Goal: Transaction & Acquisition: Purchase product/service

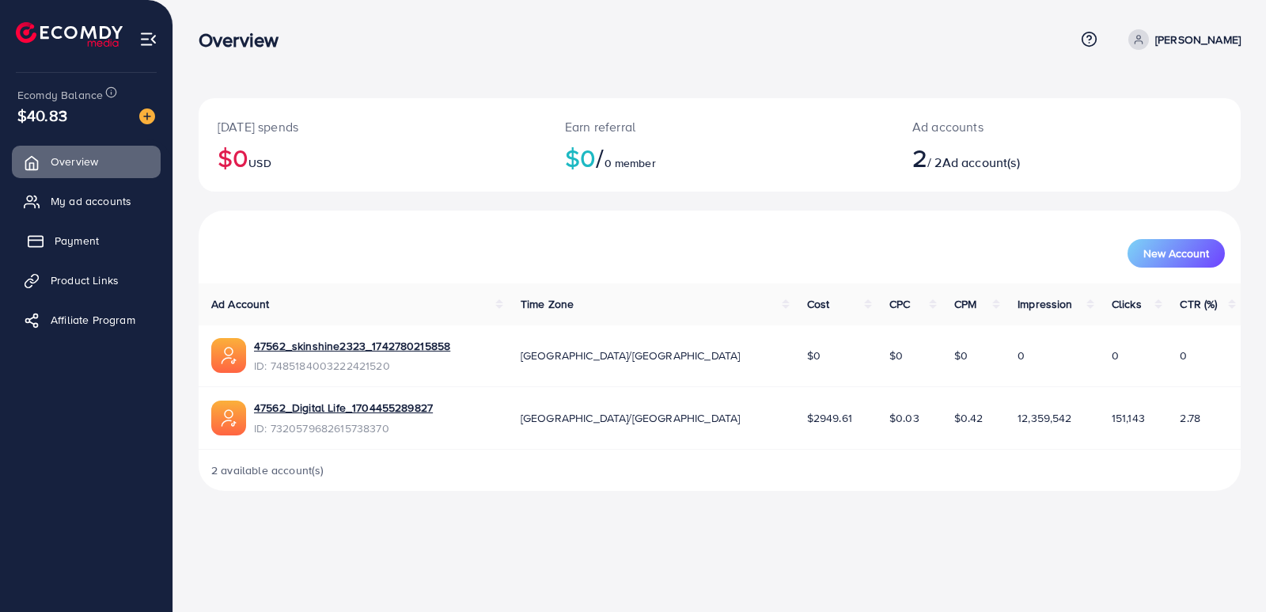
click at [123, 241] on link "Payment" at bounding box center [86, 241] width 149 height 32
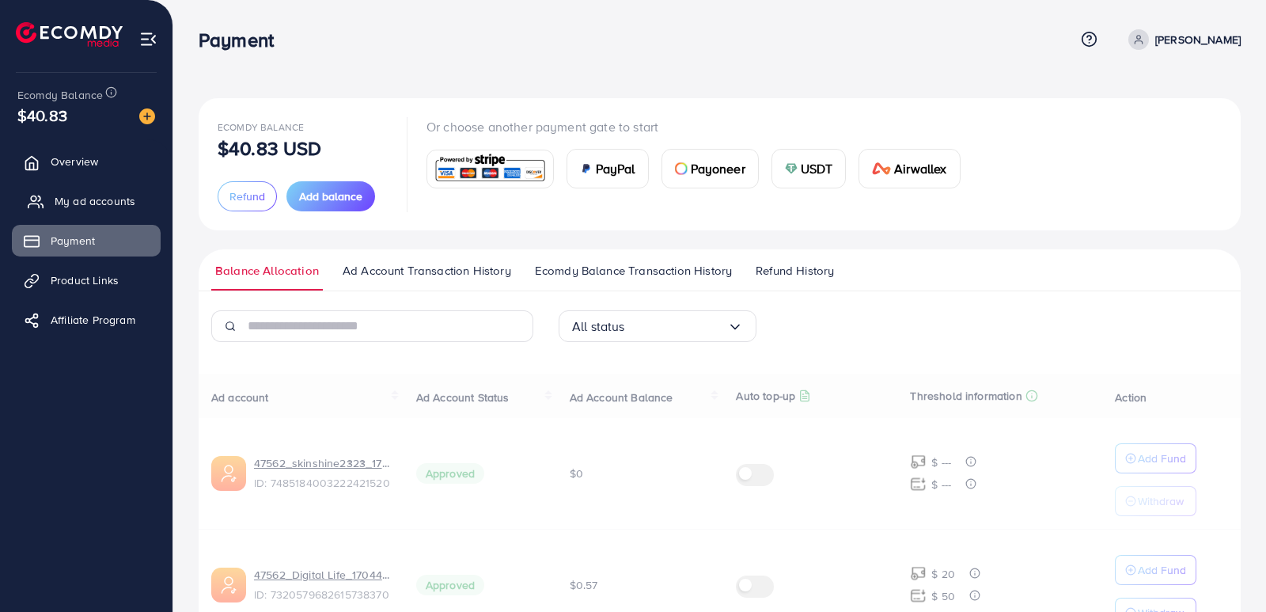
click at [114, 203] on span "My ad accounts" at bounding box center [95, 201] width 81 height 16
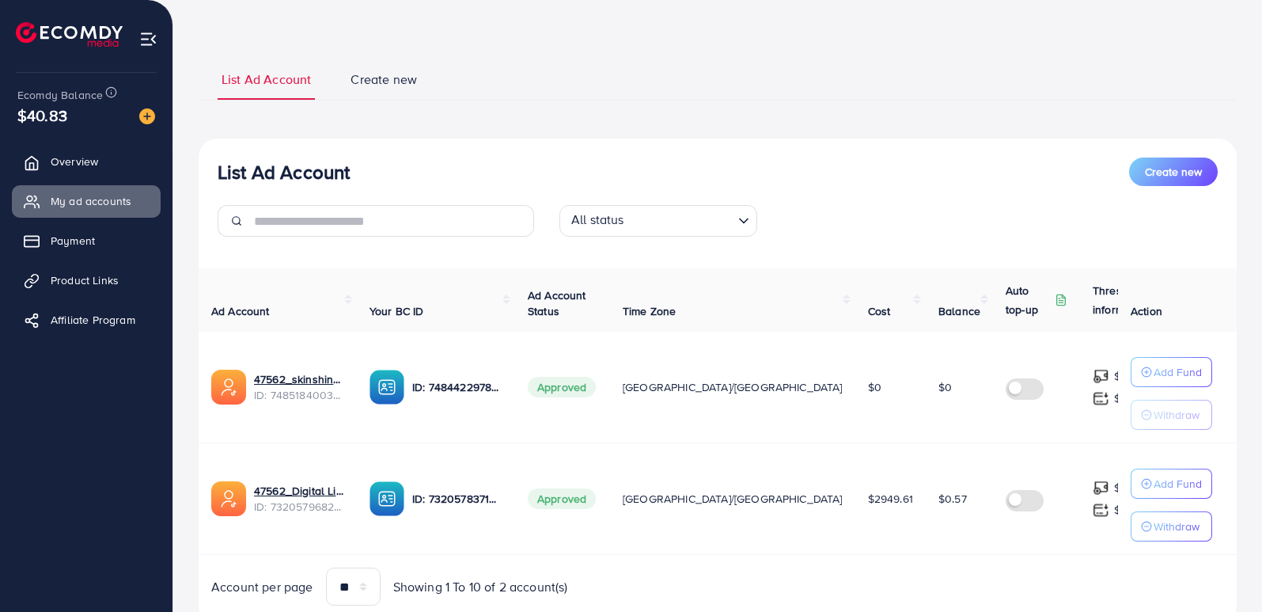
scroll to position [116, 0]
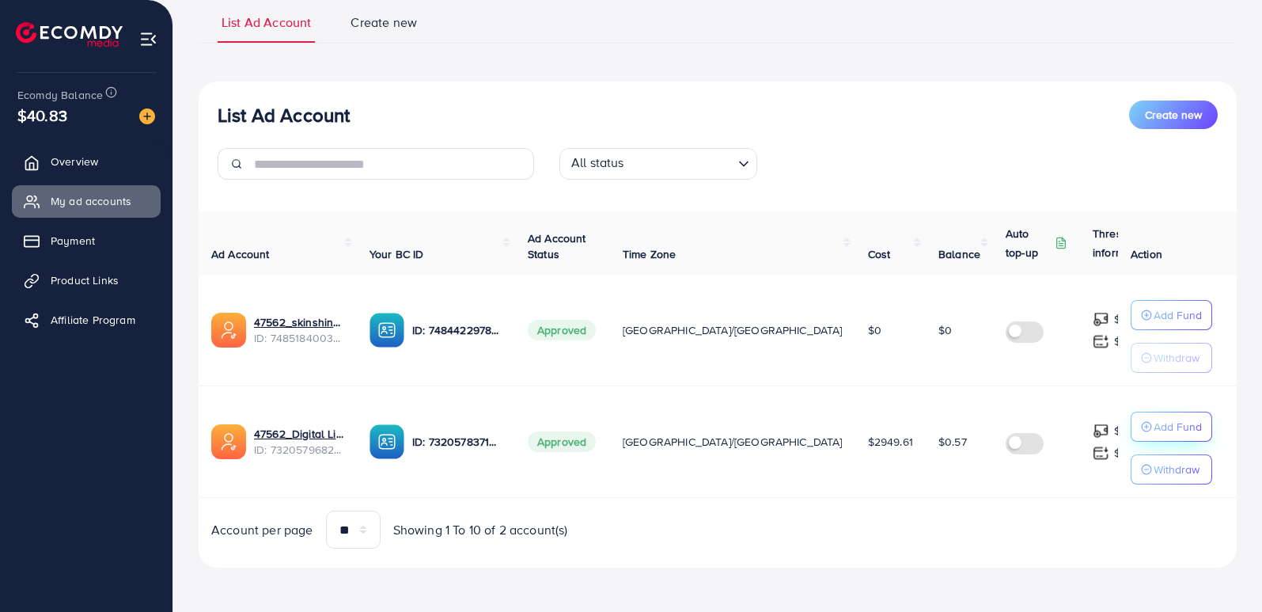
click at [1141, 417] on div "Add Fund" at bounding box center [1171, 426] width 61 height 19
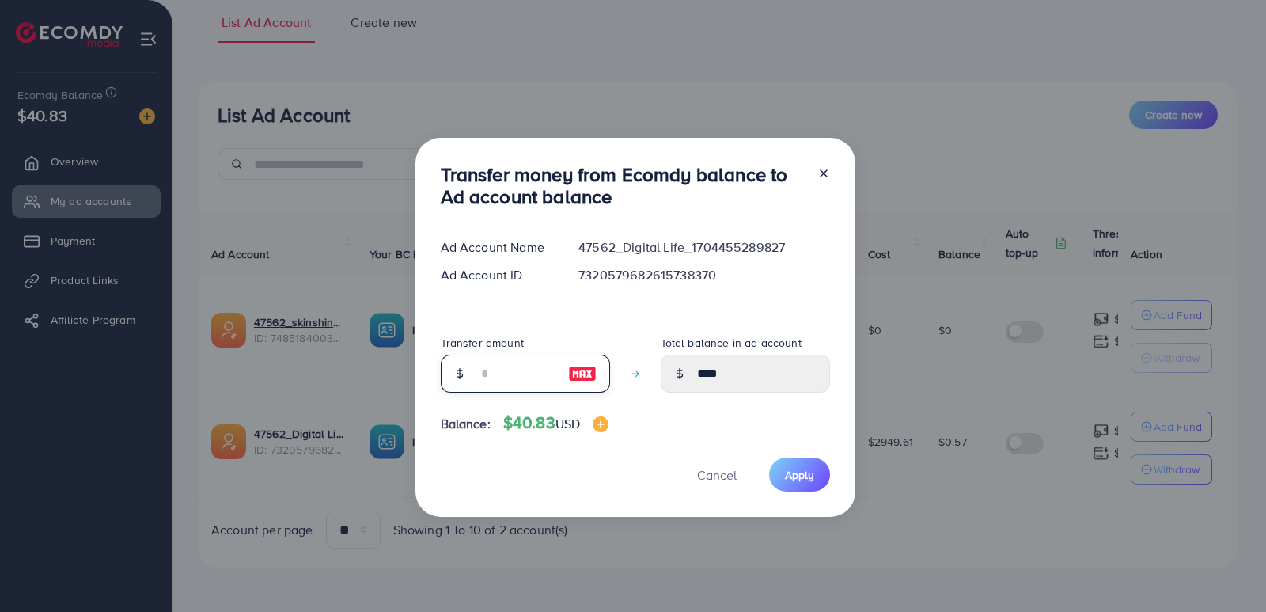
click at [531, 369] on input "number" at bounding box center [516, 373] width 79 height 38
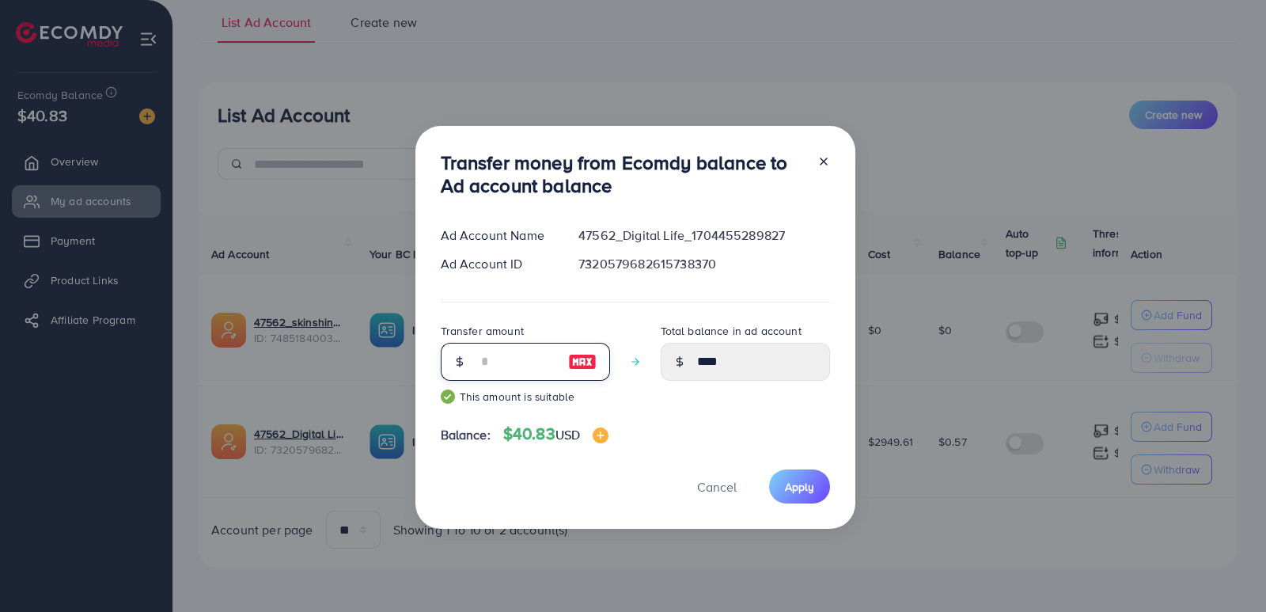
type input "**"
click at [785, 467] on div "Transfer money from Ecomdy balance to Ad account balance Ad Account Name 47562_…" at bounding box center [635, 327] width 440 height 403
click at [785, 472] on button "Apply" at bounding box center [799, 486] width 61 height 34
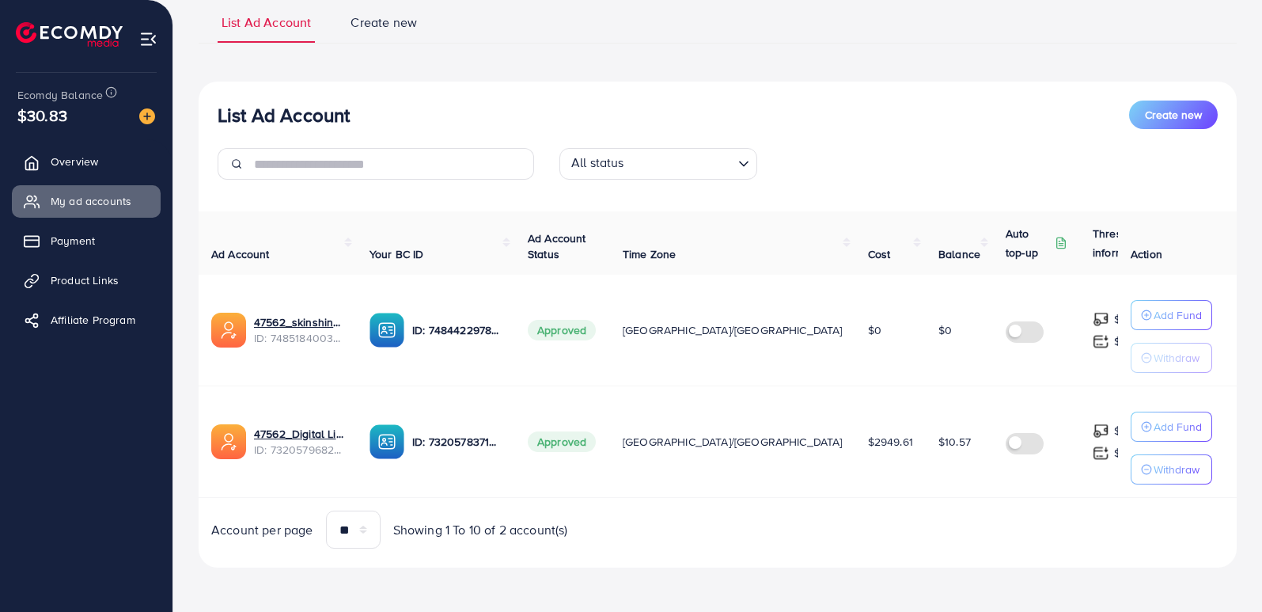
click at [1131, 411] on button "Add Fund" at bounding box center [1171, 426] width 81 height 30
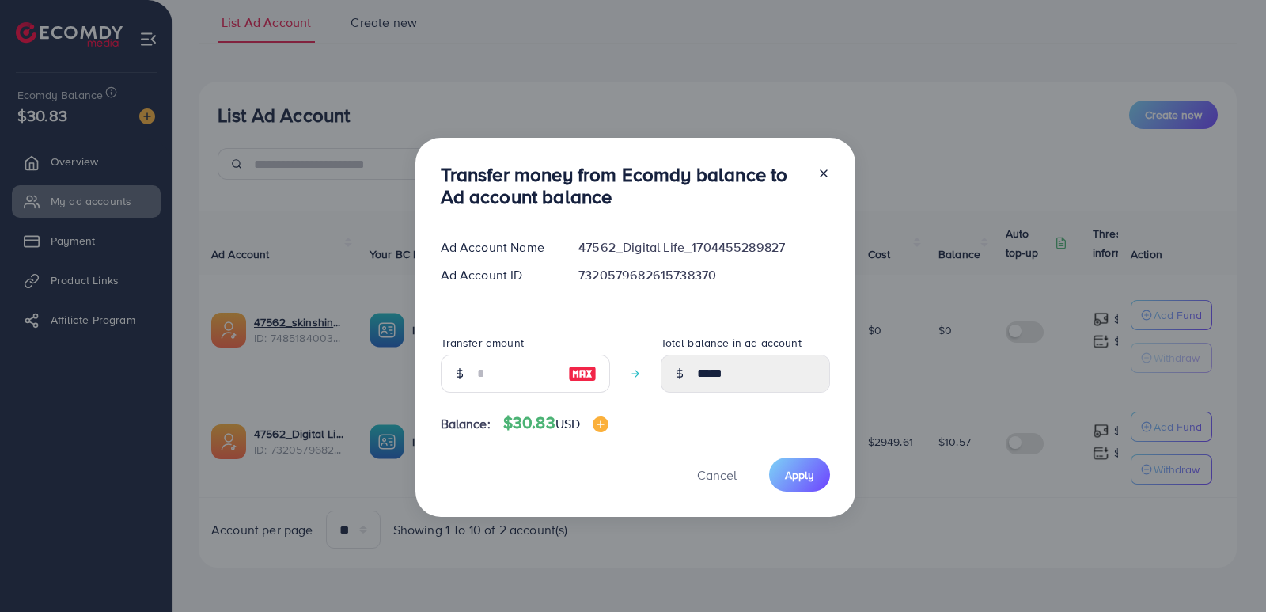
click at [817, 176] on icon at bounding box center [823, 173] width 13 height 13
